Goal: Task Accomplishment & Management: Complete application form

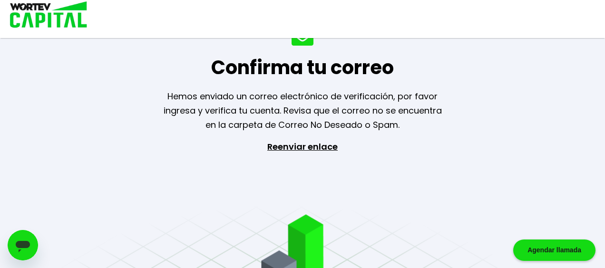
click at [27, 22] on img at bounding box center [45, 15] width 91 height 31
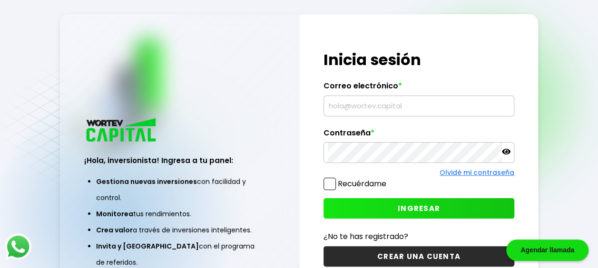
type input "[EMAIL_ADDRESS][DOMAIN_NAME]"
click at [331, 188] on span at bounding box center [330, 184] width 12 height 12
click at [388, 179] on input "Recuérdame" at bounding box center [388, 179] width 0 height 0
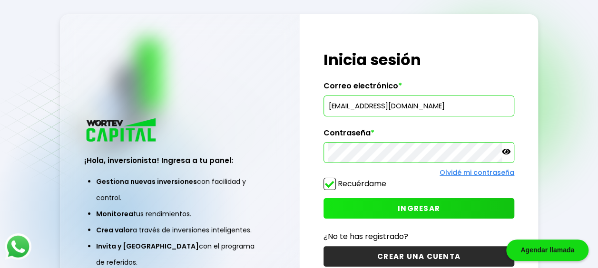
click at [405, 206] on span "INGRESAR" at bounding box center [419, 209] width 42 height 10
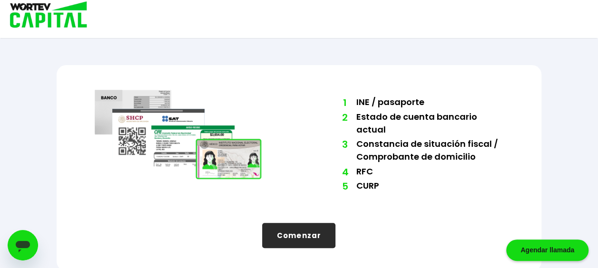
scroll to position [81, 0]
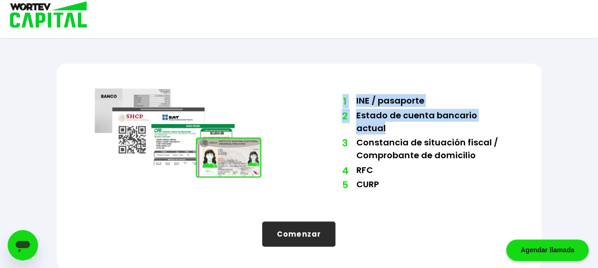
drag, startPoint x: 386, startPoint y: 126, endPoint x: 344, endPoint y: 99, distance: 49.8
click at [344, 99] on ol "1 INE / pasaporte 2 Estado de cuenta bancario actual 3 Constancia de situación …" at bounding box center [420, 143] width 166 height 99
copy ol "1 INE / pasaporte 2 Estado de cuenta bancario actual"
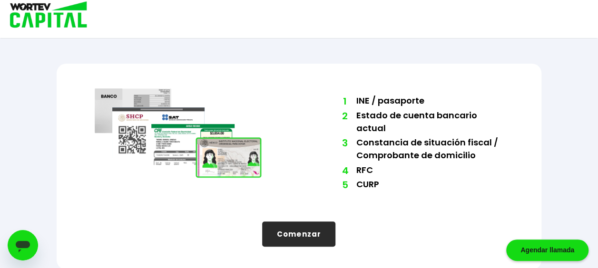
click at [395, 189] on li "5 CURP" at bounding box center [429, 185] width 147 height 15
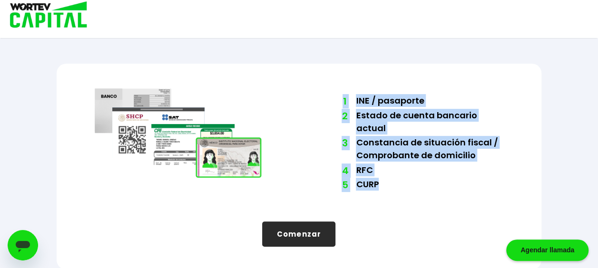
drag, startPoint x: 378, startPoint y: 184, endPoint x: 319, endPoint y: 97, distance: 105.9
click at [319, 97] on div "1 INE / pasaporte 2 Estado de cuenta bancario actual 3 Constancia de situación …" at bounding box center [299, 144] width 408 height 114
copy div "1 INE / pasaporte 2 Estado de cuenta bancario actual 3 Constancia de situación …"
click at [466, 191] on div "1 INE / pasaporte 2 Estado de cuenta bancario actual 3 Constancia de situación …" at bounding box center [420, 144] width 166 height 114
click at [543, 129] on div "Bienvenido a WORTEV CAPITAL Para continuar con el proceso de registro es necesa…" at bounding box center [299, 94] width 538 height 351
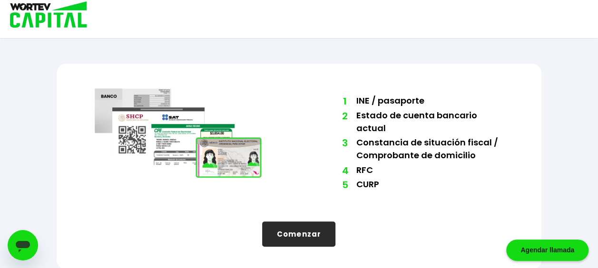
click at [291, 231] on button "Comenzar" at bounding box center [298, 234] width 73 height 25
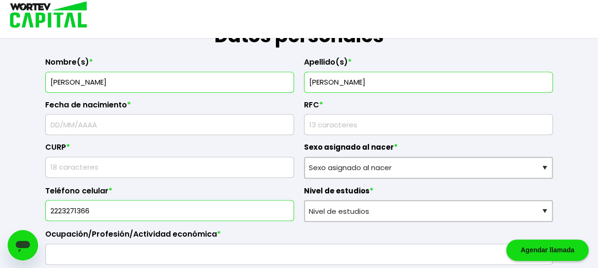
scroll to position [162, 0]
click at [97, 128] on input "text" at bounding box center [169, 124] width 240 height 20
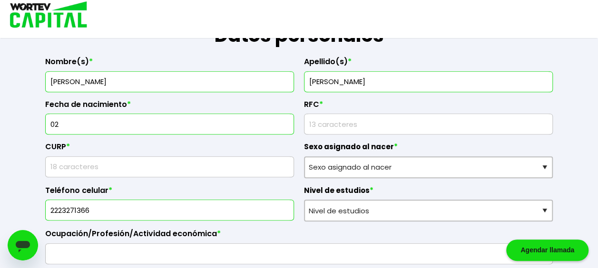
type input "0"
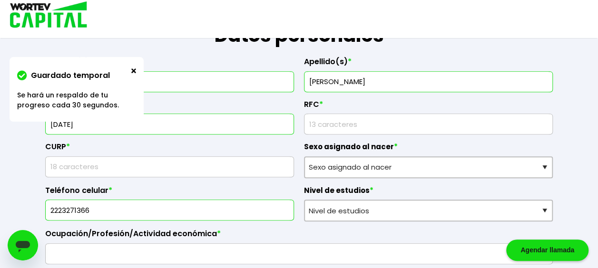
type input "[DATE]"
click at [356, 128] on input "rfc" at bounding box center [428, 124] width 240 height 20
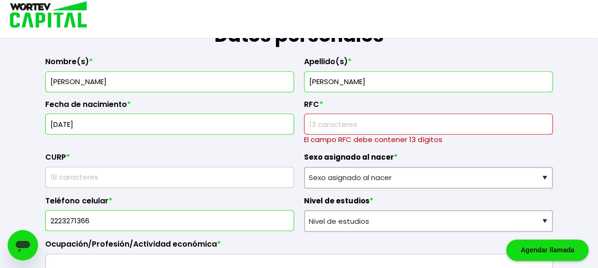
paste input "BAGC670702AT5"
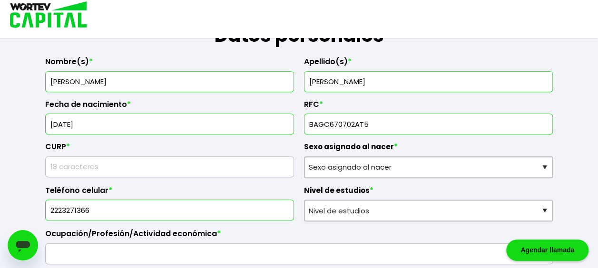
type input "BAGC670702AT5"
click at [130, 171] on input "text" at bounding box center [169, 167] width 240 height 20
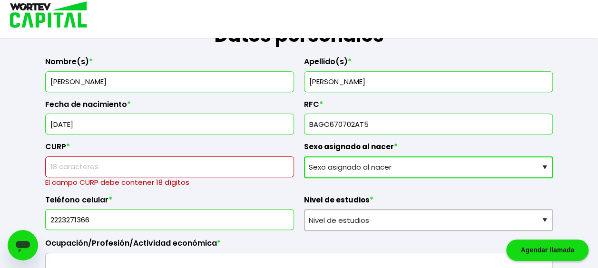
click at [436, 166] on select "Sexo asignado al nacer Hombre Mujer Prefiero no contestar" at bounding box center [428, 168] width 249 height 22
select select "Hombre"
click at [304, 157] on select "Sexo asignado al nacer Hombre Mujer Prefiero no contestar" at bounding box center [428, 168] width 249 height 22
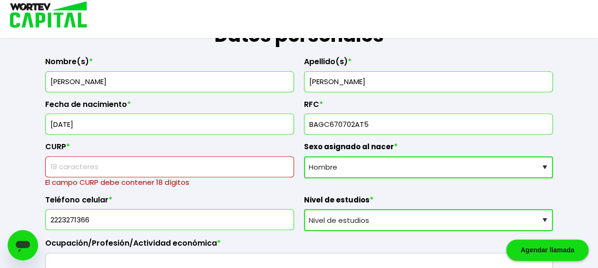
click at [366, 221] on select "Nivel de estudios Primaria Secundaria Bachillerato Licenciatura Posgrado" at bounding box center [428, 220] width 249 height 22
select select "Licenciatura"
click at [304, 209] on select "Nivel de estudios Primaria Secundaria Bachillerato Licenciatura Posgrado" at bounding box center [428, 220] width 249 height 22
click at [105, 165] on input "text" at bounding box center [169, 167] width 240 height 20
paste input "BAGC670702HTCZMR06"
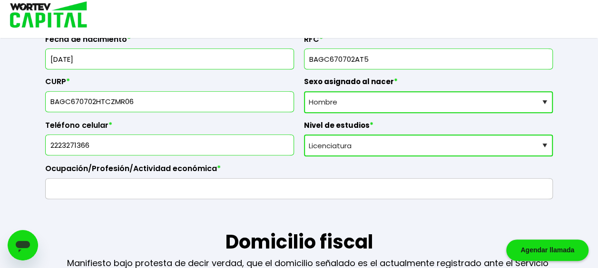
scroll to position [231, 0]
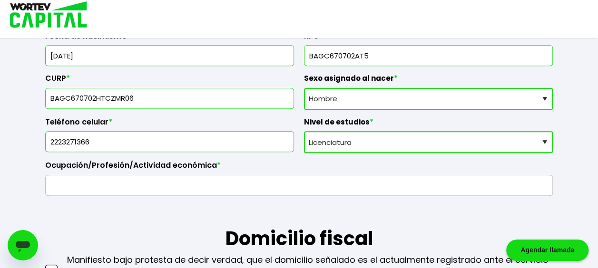
type input "BAGC670702HTCZMR06"
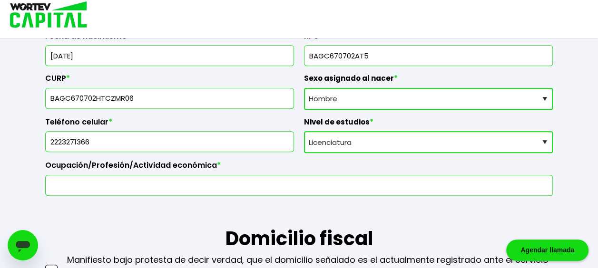
click at [169, 187] on input "text" at bounding box center [298, 186] width 499 height 20
paste input "ñ"
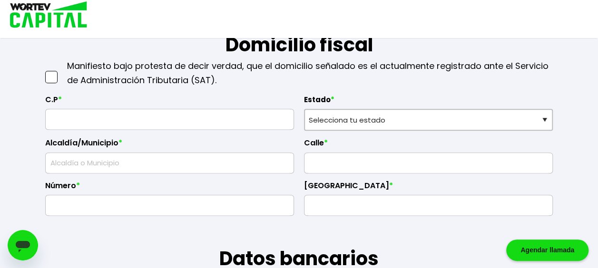
scroll to position [427, 0]
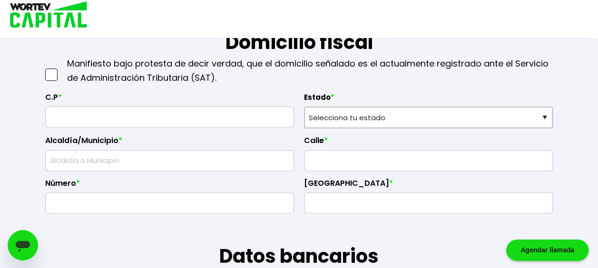
type input "Diseñador Industrial"
click at [97, 119] on input "text" at bounding box center [169, 117] width 240 height 20
type input "72490"
select select "PU"
type input "Puebla"
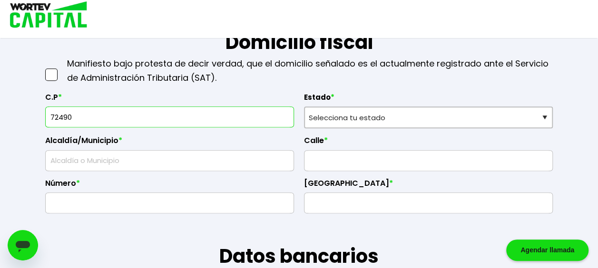
type input "2da. Ampliación [PERSON_NAME]"
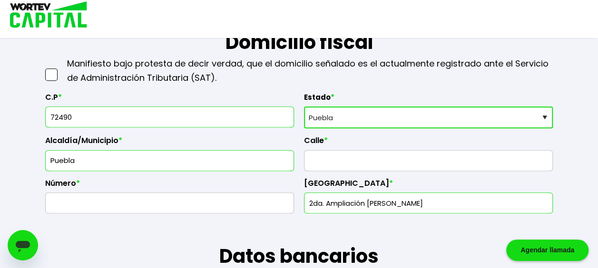
type input "72490"
click at [322, 158] on input "text" at bounding box center [428, 161] width 240 height 20
type input "9 A Sur"
click at [149, 203] on input "text" at bounding box center [169, 203] width 240 height 20
type input "11706 - 5"
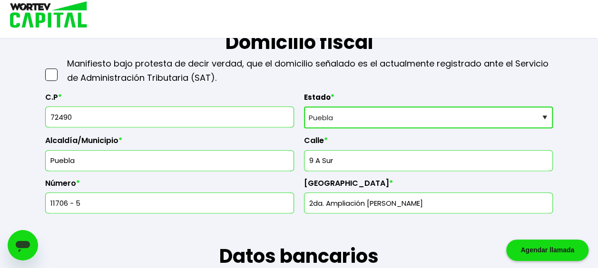
click at [401, 201] on input "2da. Ampliación [PERSON_NAME]" at bounding box center [428, 203] width 240 height 20
drag, startPoint x: 450, startPoint y: 197, endPoint x: 297, endPoint y: 202, distance: 152.8
click at [297, 202] on div "C.P * 72490 Estado * Selecciona tu estado [GEOGRAPHIC_DATA] [GEOGRAPHIC_DATA][U…" at bounding box center [299, 149] width 508 height 129
type input "A"
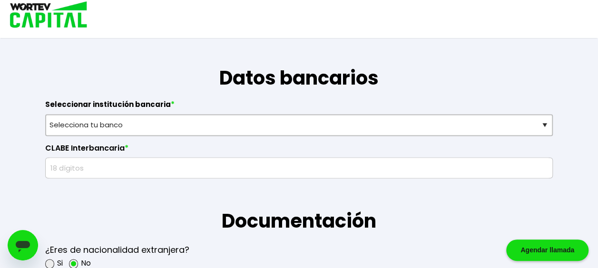
scroll to position [606, 0]
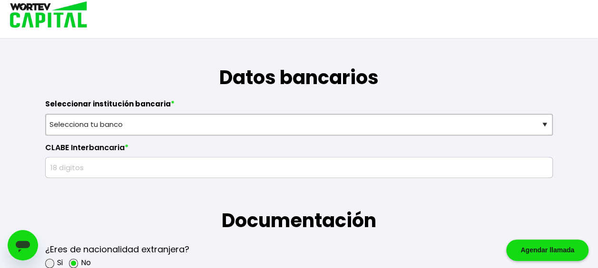
type input "Infonavit Agua Santa"
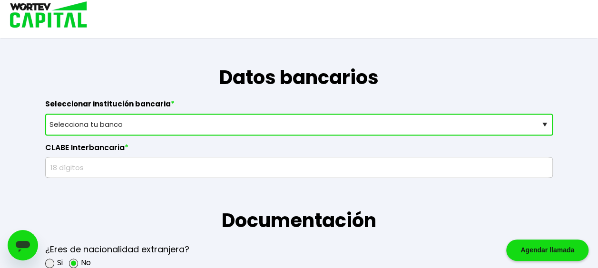
click at [210, 130] on select "Selecciona tu banco ABC Capital Actinver Afirme Albo ASP Banamex Banbajio Banco…" at bounding box center [299, 125] width 508 height 22
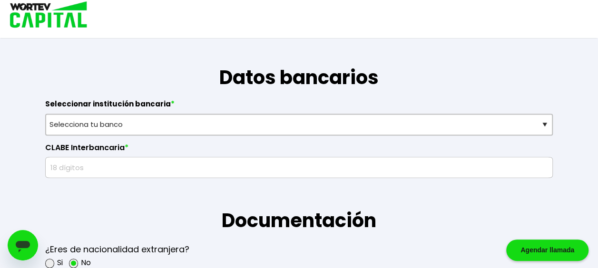
click at [171, 149] on label "CLABE Interbancaria *" at bounding box center [299, 150] width 508 height 14
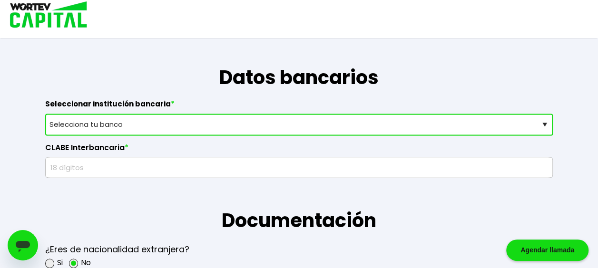
click at [170, 127] on select "Selecciona tu banco ABC Capital Actinver Afirme Albo ASP Banamex Banbajio Banco…" at bounding box center [299, 125] width 508 height 22
select select "BBVA Bancomer"
click at [45, 114] on select "Selecciona tu banco ABC Capital Actinver Afirme Albo ASP Banamex Banbajio Banco…" at bounding box center [299, 125] width 508 height 22
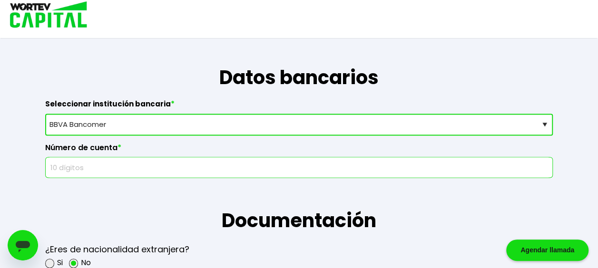
click at [118, 169] on input "text" at bounding box center [298, 168] width 499 height 20
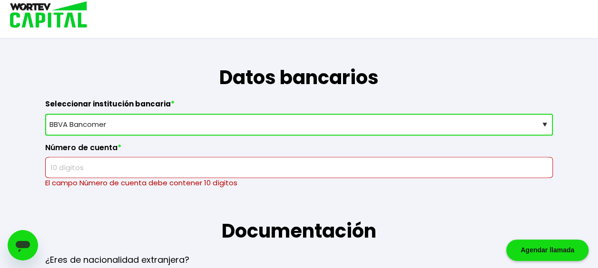
paste input "01265001"
paste input "01"
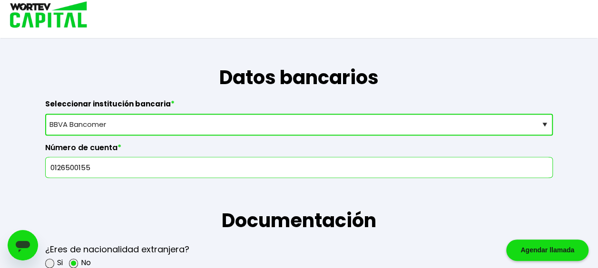
drag, startPoint x: 100, startPoint y: 161, endPoint x: 0, endPoint y: 170, distance: 100.4
click at [0, 170] on html "Agendar llamada Guardado temporal Se hará un respaldo de tu progreso cada 30 se…" at bounding box center [299, 226] width 598 height 1665
paste input "155149134"
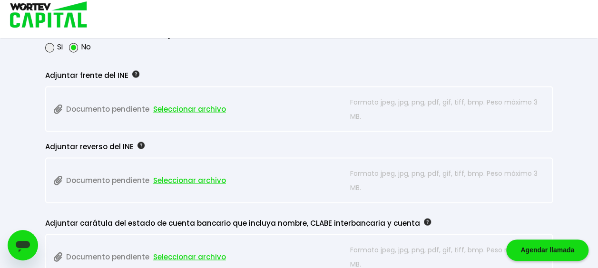
scroll to position [816, 0]
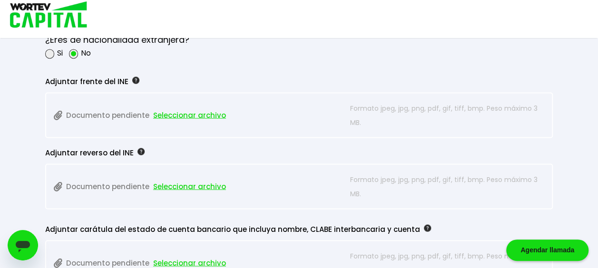
type input "1551491345"
click at [166, 114] on span "Seleccionar archivo" at bounding box center [189, 115] width 73 height 14
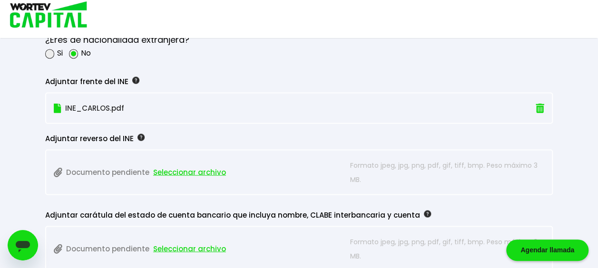
click at [179, 170] on span "Seleccionar archivo" at bounding box center [189, 172] width 73 height 14
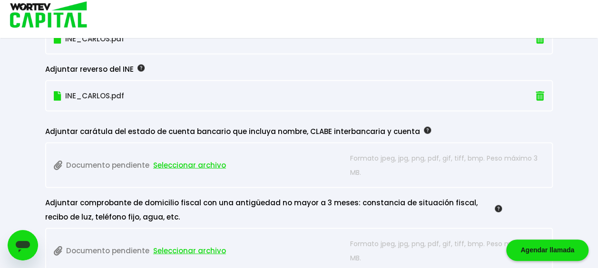
scroll to position [918, 0]
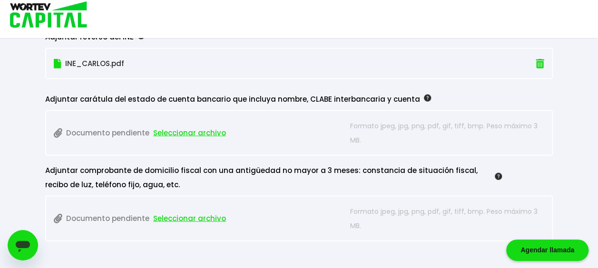
click at [197, 132] on span "Seleccionar archivo" at bounding box center [189, 133] width 73 height 14
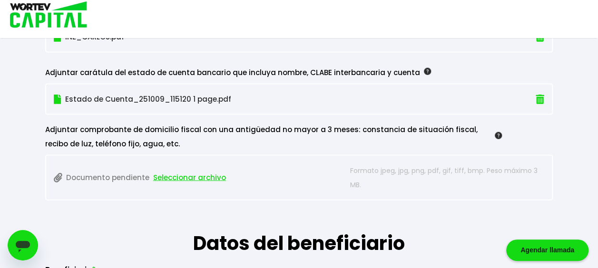
scroll to position [958, 0]
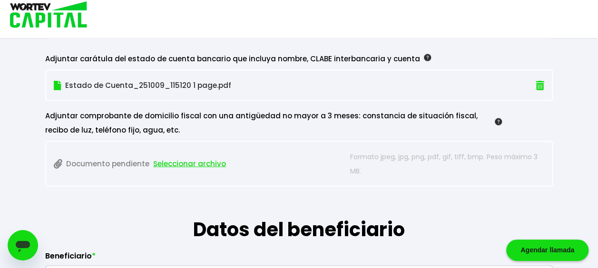
click at [186, 161] on span "Seleccionar archivo" at bounding box center [189, 164] width 73 height 14
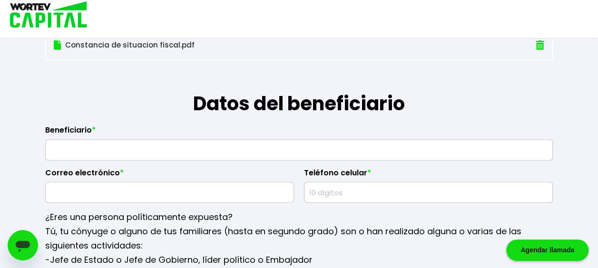
scroll to position [1083, 0]
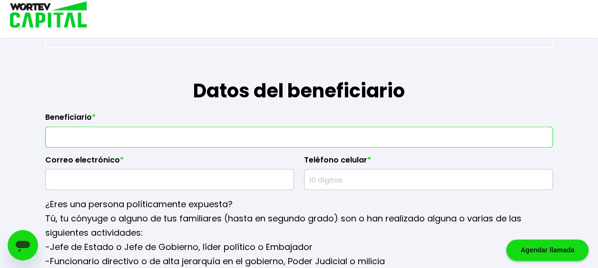
click at [164, 136] on input "text" at bounding box center [298, 138] width 499 height 20
type input "[PERSON_NAME]"
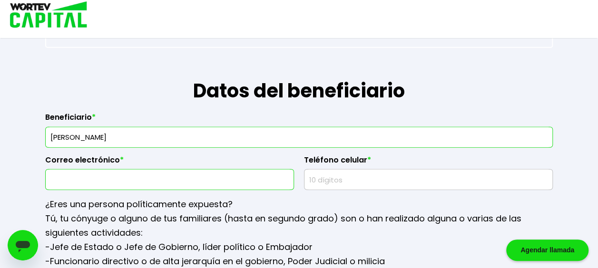
click at [130, 175] on input "text" at bounding box center [169, 180] width 240 height 20
type input "[EMAIL_ADDRESS][DOMAIN_NAME]"
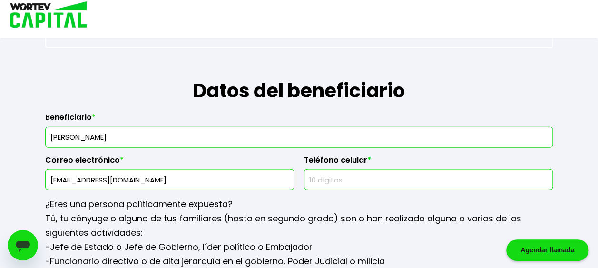
click at [326, 179] on input "text" at bounding box center [428, 180] width 240 height 20
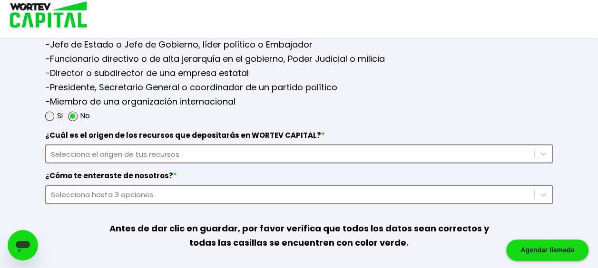
scroll to position [1287, 0]
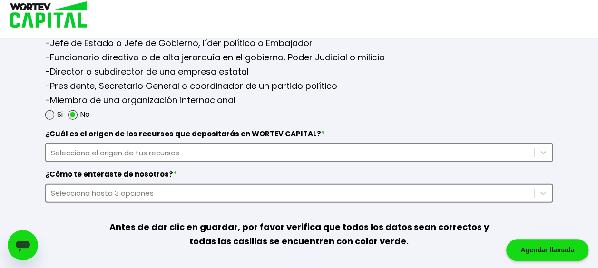
type input "2221643142"
click at [257, 150] on div "Selecciona el origen de tus recursos" at bounding box center [290, 153] width 479 height 11
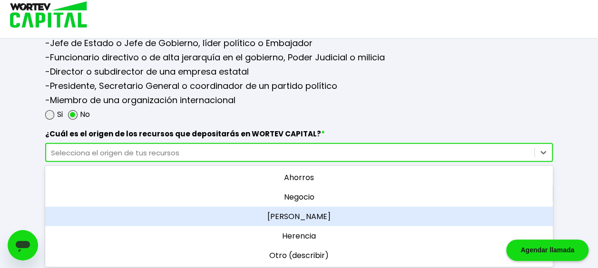
click at [316, 208] on div "[PERSON_NAME]" at bounding box center [299, 217] width 508 height 20
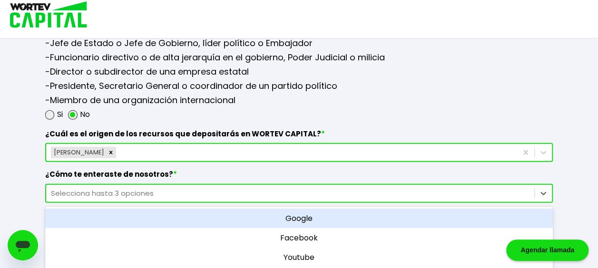
scroll to position [1334, 0]
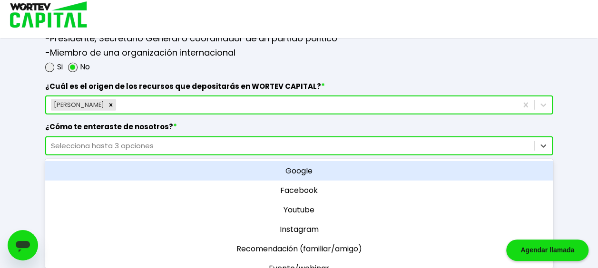
click at [219, 156] on div "option Google focused, 1 of 11. 11 results available. Use Up and Down to choose…" at bounding box center [299, 146] width 508 height 19
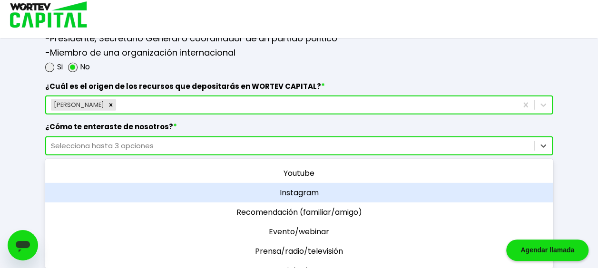
scroll to position [37, 0]
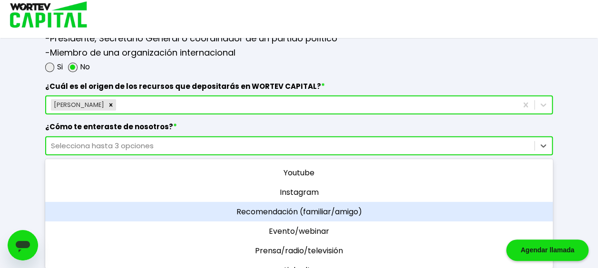
click at [336, 202] on div "Recomendación (familiar/amigo)" at bounding box center [299, 212] width 508 height 20
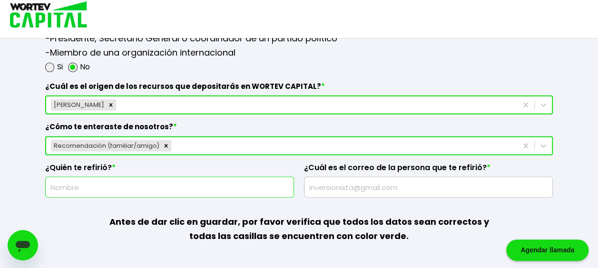
click at [164, 186] on input "text" at bounding box center [169, 188] width 240 height 20
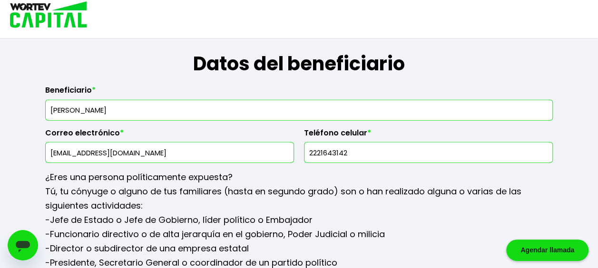
scroll to position [1105, 0]
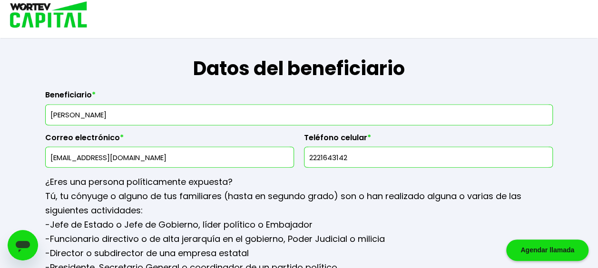
drag, startPoint x: 139, startPoint y: 110, endPoint x: 27, endPoint y: 114, distance: 112.4
type input "[PERSON_NAME]"
drag, startPoint x: 85, startPoint y: 153, endPoint x: 41, endPoint y: 152, distance: 44.3
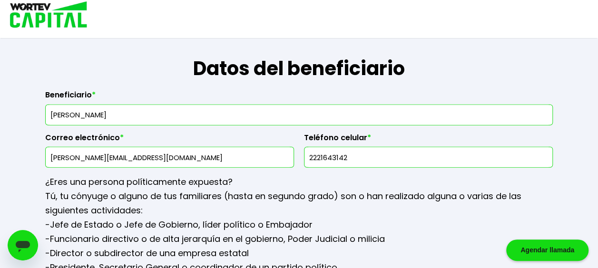
type input "[PERSON_NAME][EMAIL_ADDRESS][DOMAIN_NAME]"
drag, startPoint x: 355, startPoint y: 155, endPoint x: 321, endPoint y: 157, distance: 34.3
click at [321, 157] on input "2221643142" at bounding box center [428, 158] width 240 height 20
type input "2226700749"
drag, startPoint x: 147, startPoint y: 155, endPoint x: 12, endPoint y: 152, distance: 134.2
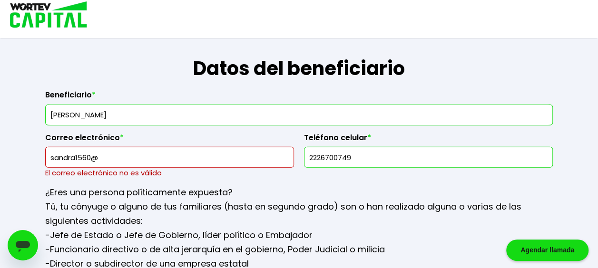
drag, startPoint x: 129, startPoint y: 157, endPoint x: 0, endPoint y: 125, distance: 133.2
paste input "[EMAIL_ADDRESS][DOMAIN_NAME]"
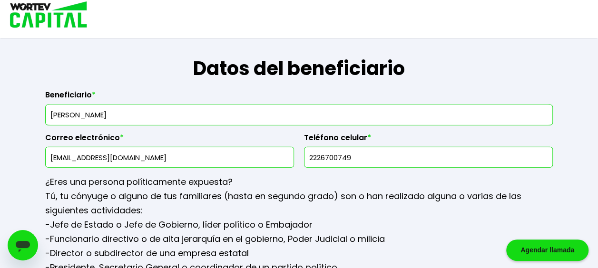
type input "[EMAIL_ADDRESS][DOMAIN_NAME]"
click at [360, 203] on p "Tú, tu cónyuge o alguno de tus familiares (hasta en segundo grado) son o han re…" at bounding box center [299, 203] width 508 height 29
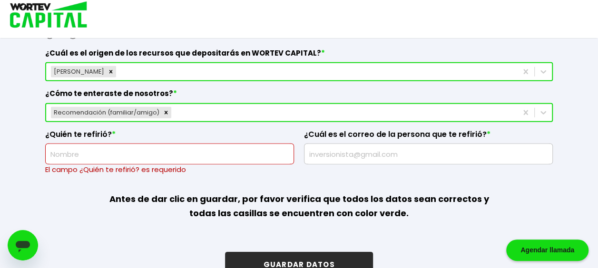
scroll to position [1368, 0]
click at [109, 148] on input "text" at bounding box center [169, 154] width 240 height 20
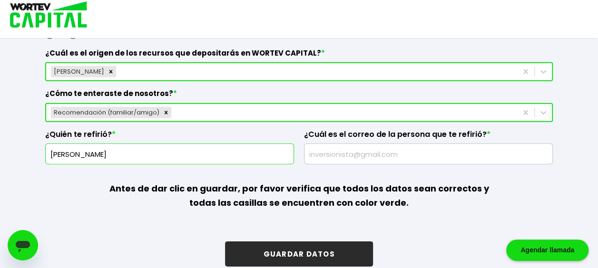
type input "[PERSON_NAME]"
click at [338, 153] on input "text" at bounding box center [428, 154] width 240 height 20
type input "[EMAIL_ADDRESS][DOMAIN_NAME]"
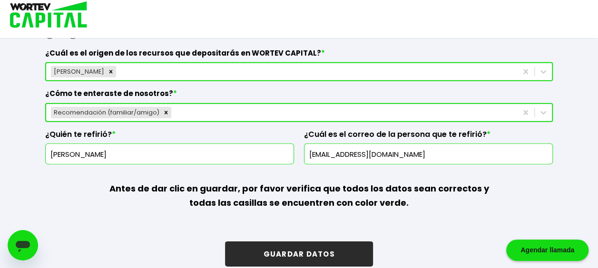
scroll to position [1377, 0]
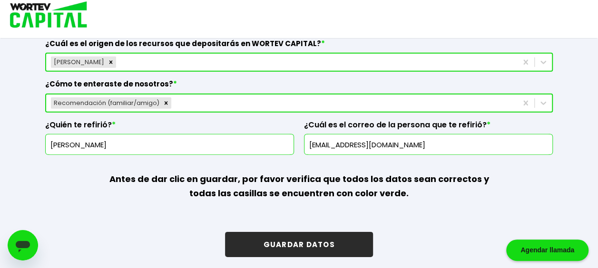
click at [278, 240] on button "GUARDAR DATOS" at bounding box center [299, 244] width 148 height 25
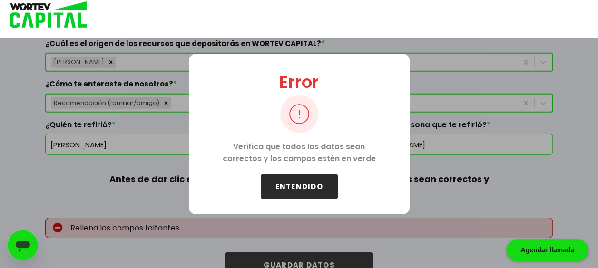
click at [290, 188] on button "ENTENDIDO" at bounding box center [299, 186] width 77 height 25
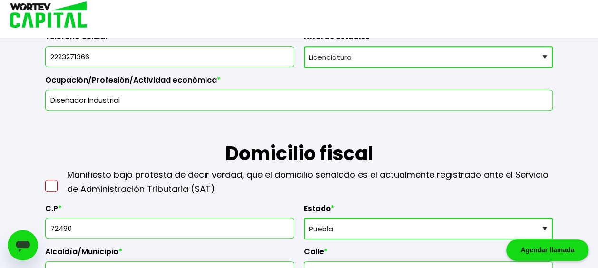
scroll to position [322, 0]
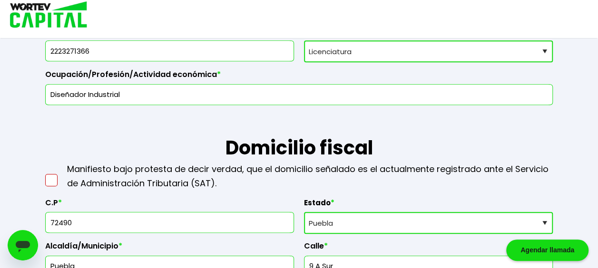
click at [49, 178] on span at bounding box center [51, 180] width 12 height 12
click at [61, 176] on input "checkbox" at bounding box center [61, 176] width 0 height 0
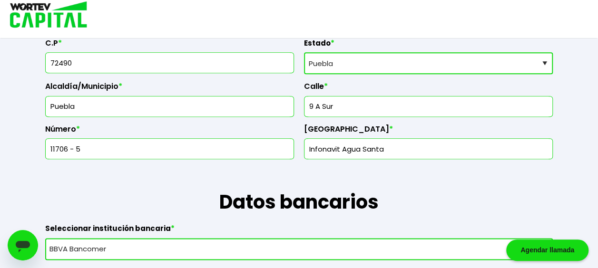
scroll to position [482, 0]
drag, startPoint x: 343, startPoint y: 147, endPoint x: 263, endPoint y: 156, distance: 80.9
click at [263, 156] on div "C.P * 72490 Estado * Selecciona tu estado [GEOGRAPHIC_DATA] [GEOGRAPHIC_DATA][U…" at bounding box center [299, 94] width 508 height 129
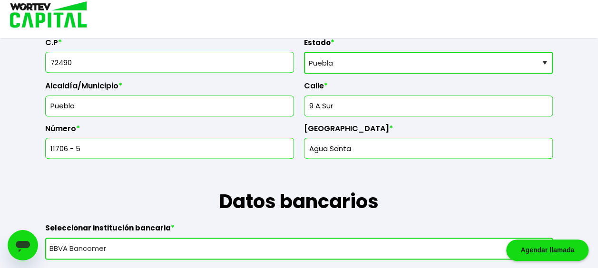
type input "Agua Santa"
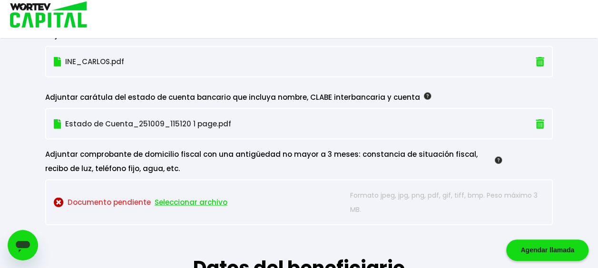
scroll to position [920, 0]
click at [187, 199] on span "Seleccionar archivo" at bounding box center [191, 202] width 73 height 14
click at [254, 161] on div "Adjuntar comprobante de domicilio fiscal con una antigüedad no mayor a 3 meses:…" at bounding box center [273, 161] width 457 height 29
click at [203, 196] on span "Seleccionar archivo" at bounding box center [191, 202] width 73 height 14
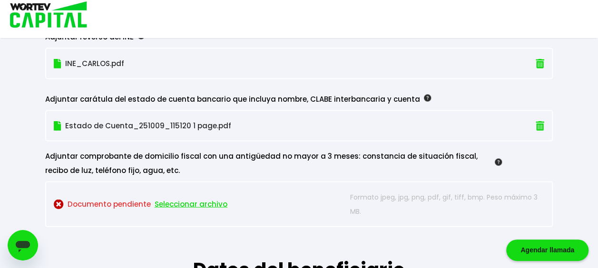
scroll to position [917, 0]
click at [60, 200] on img at bounding box center [59, 205] width 10 height 10
click at [190, 202] on span "Seleccionar archivo" at bounding box center [191, 205] width 73 height 14
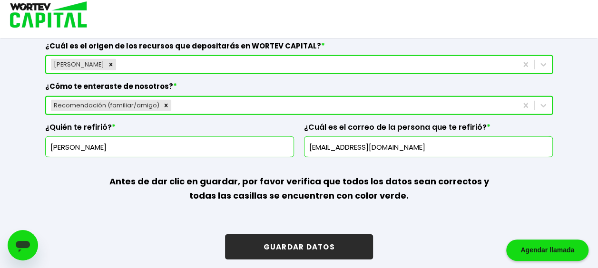
scroll to position [1377, 0]
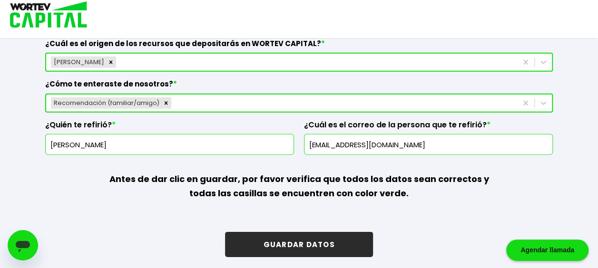
click at [299, 240] on button "GUARDAR DATOS" at bounding box center [299, 244] width 148 height 25
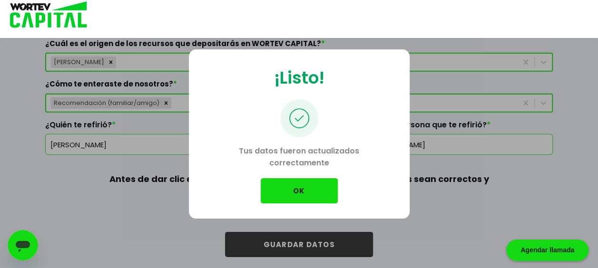
click at [290, 186] on button "OK" at bounding box center [299, 190] width 77 height 25
